Goal: Information Seeking & Learning: Learn about a topic

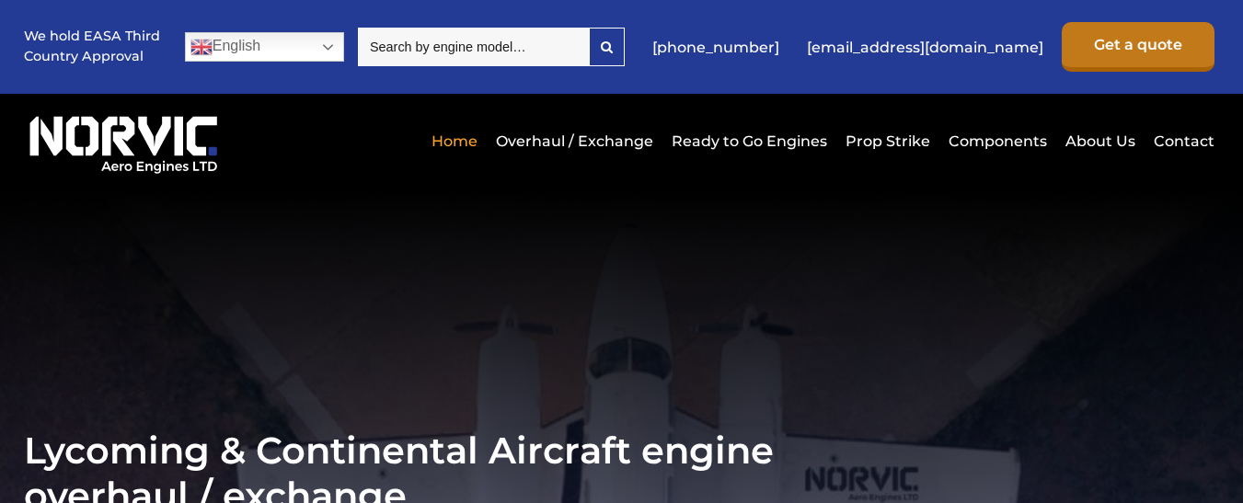
click at [1105, 34] on link "Get a quote" at bounding box center [1138, 47] width 153 height 50
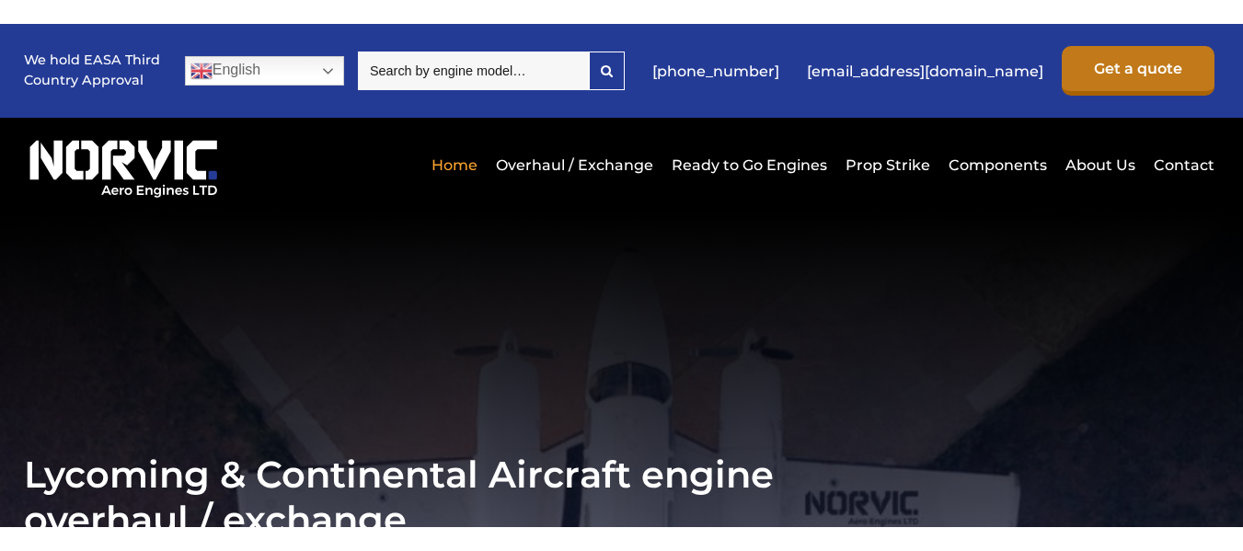
scroll to position [3619, 0]
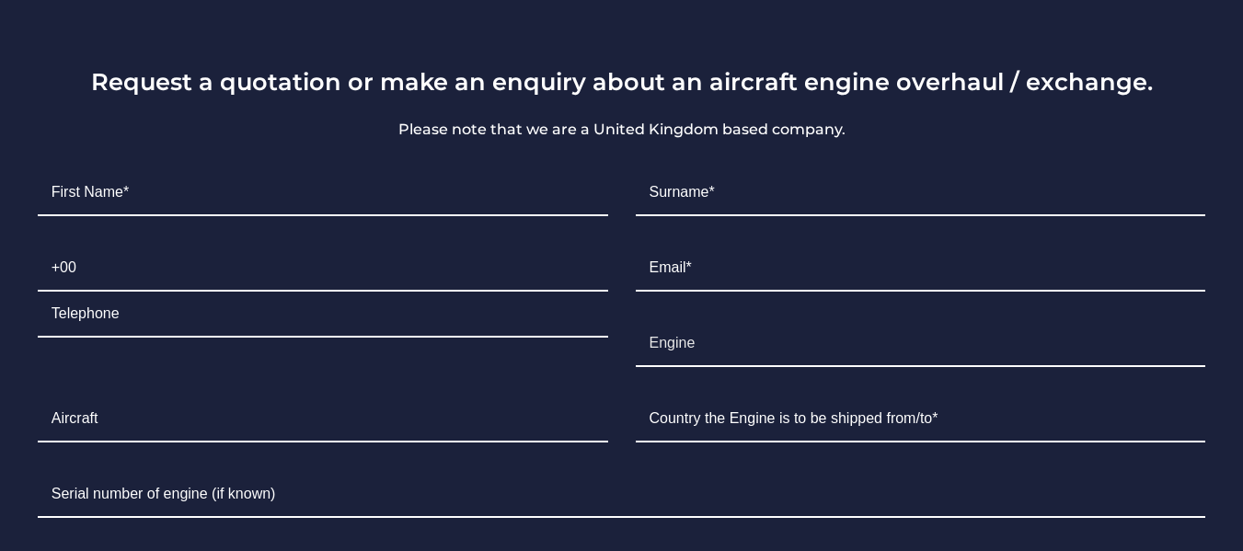
click at [432, 115] on div "Request a quotation or make an enquiry about an aircraft engine overhaul / exch…" at bounding box center [622, 469] width 1233 height 804
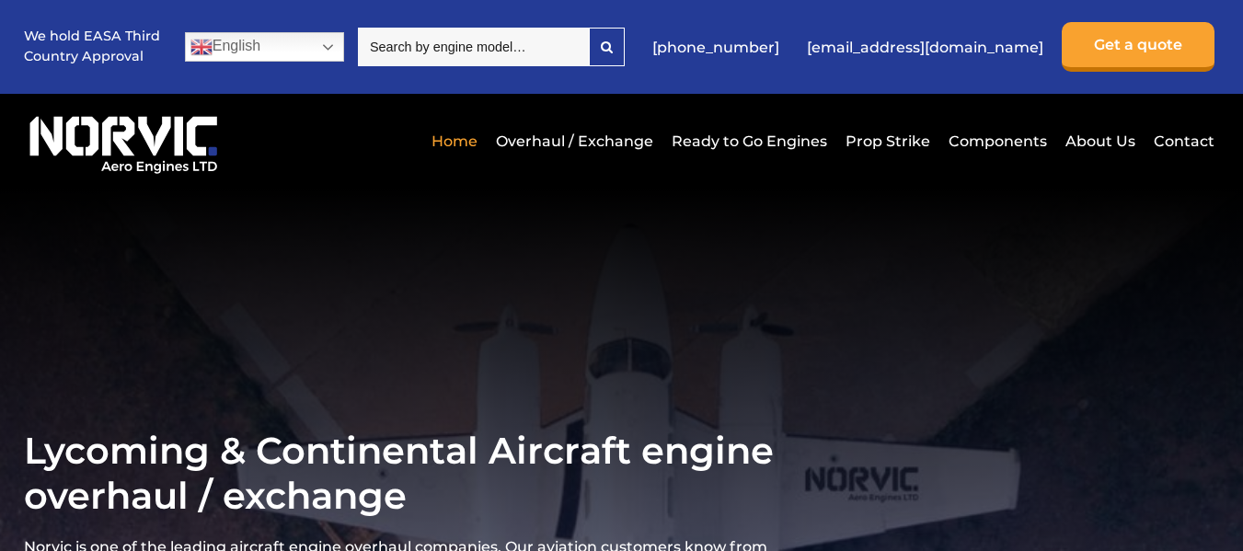
click at [511, 62] on input "search" at bounding box center [473, 47] width 231 height 39
type input "uk"
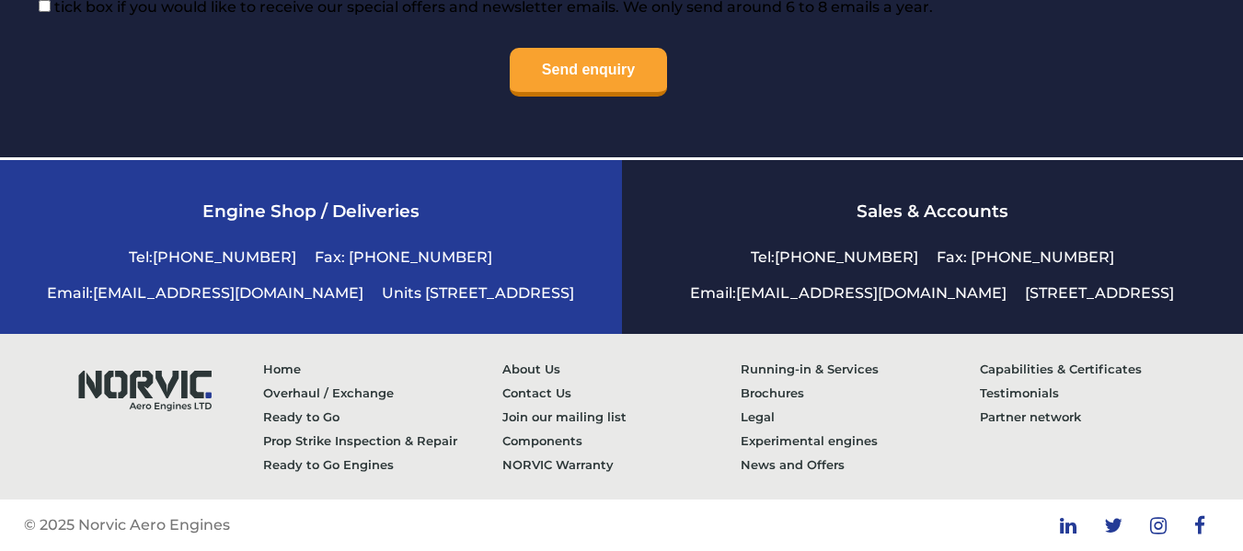
scroll to position [4417, 0]
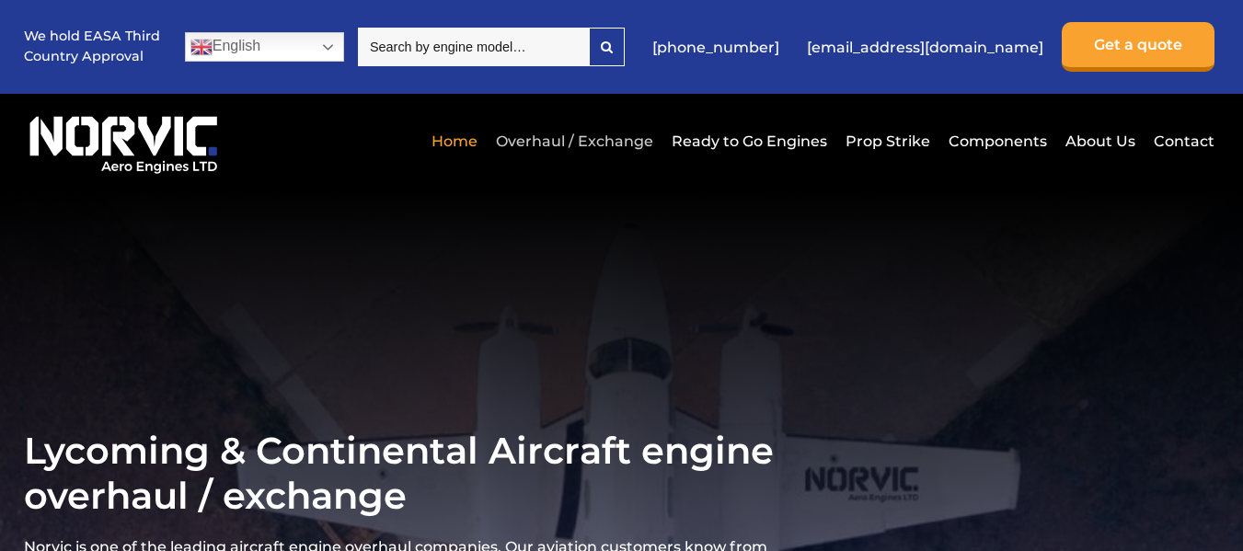
click at [582, 146] on link "Overhaul / Exchange" at bounding box center [574, 141] width 167 height 45
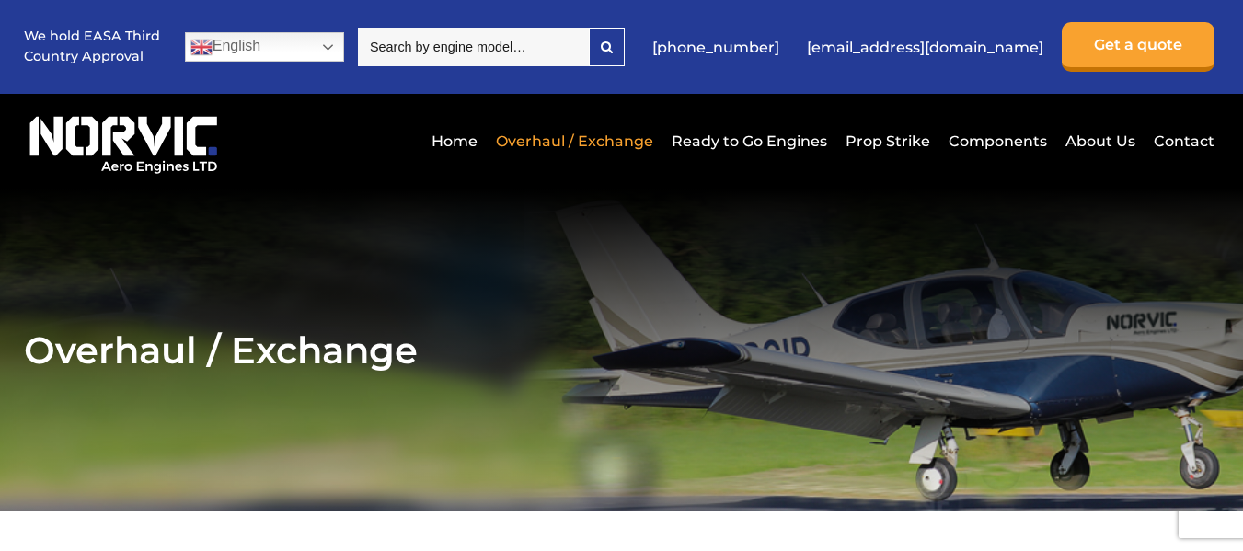
drag, startPoint x: 1103, startPoint y: 3, endPoint x: 576, endPoint y: 182, distance: 557.0
click at [576, 182] on div "Home Overhaul / Exchange Ready to Go Engines Prop Strike Components About Us Co…" at bounding box center [622, 141] width 1196 height 95
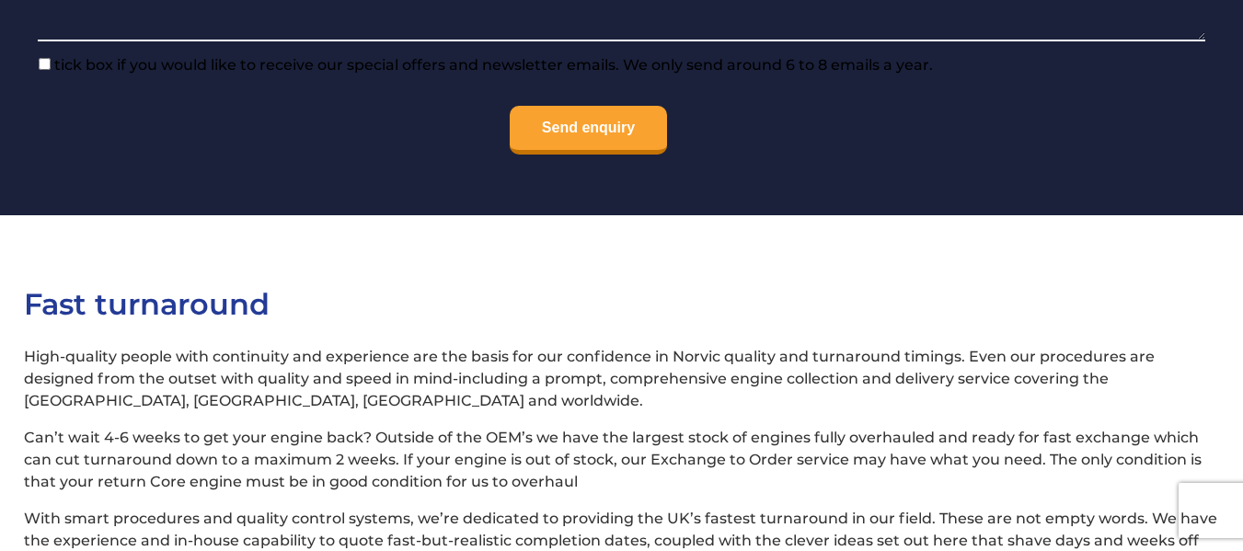
scroll to position [2025, 0]
